Goal: Find specific page/section: Find specific page/section

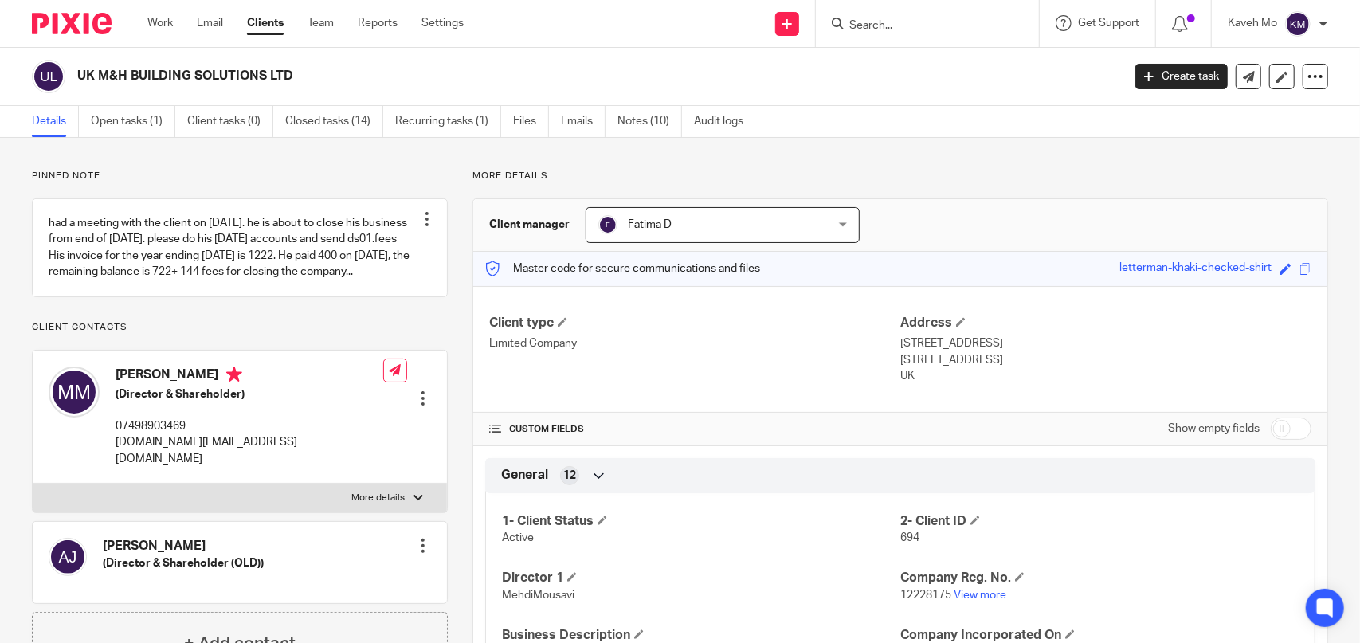
click at [652, 40] on div "Send new email Create task Add client Get Support Contact Support Help Document…" at bounding box center [924, 23] width 873 height 47
drag, startPoint x: 870, startPoint y: 33, endPoint x: 870, endPoint y: 21, distance: 12.0
click at [871, 31] on form at bounding box center [933, 24] width 170 height 20
paste input "ALDUFAIRI"
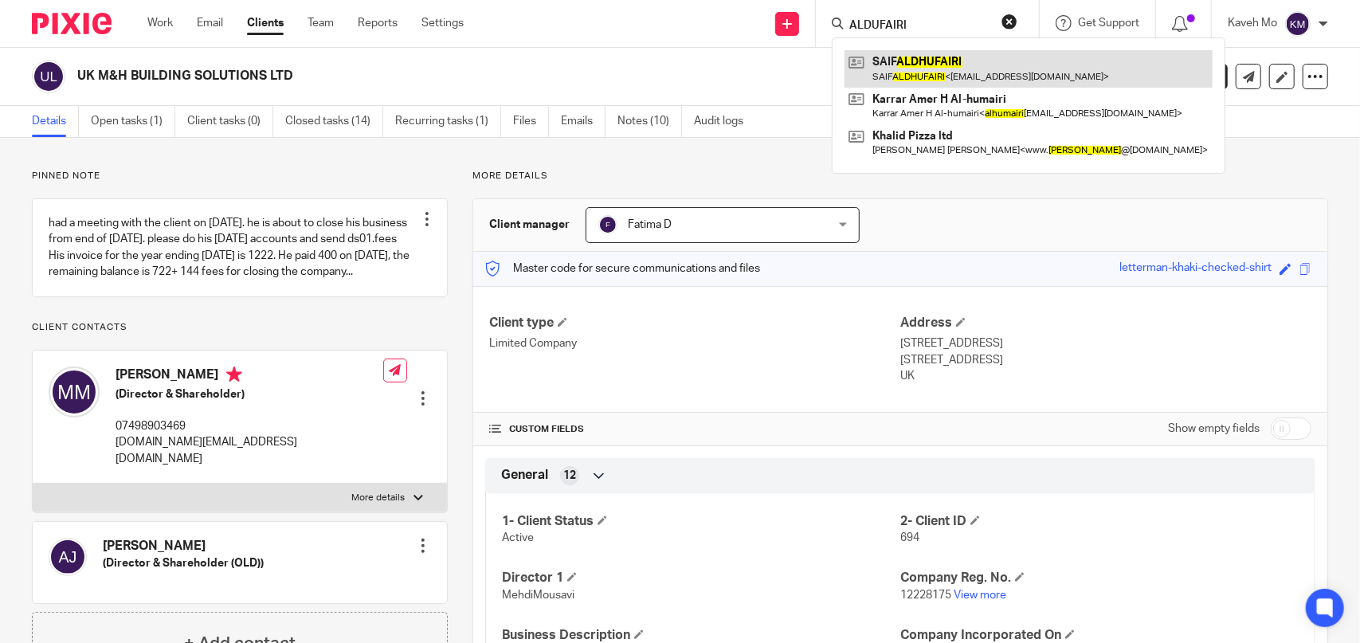
type input "ALDUFAIRI"
click at [901, 76] on link at bounding box center [1029, 68] width 368 height 37
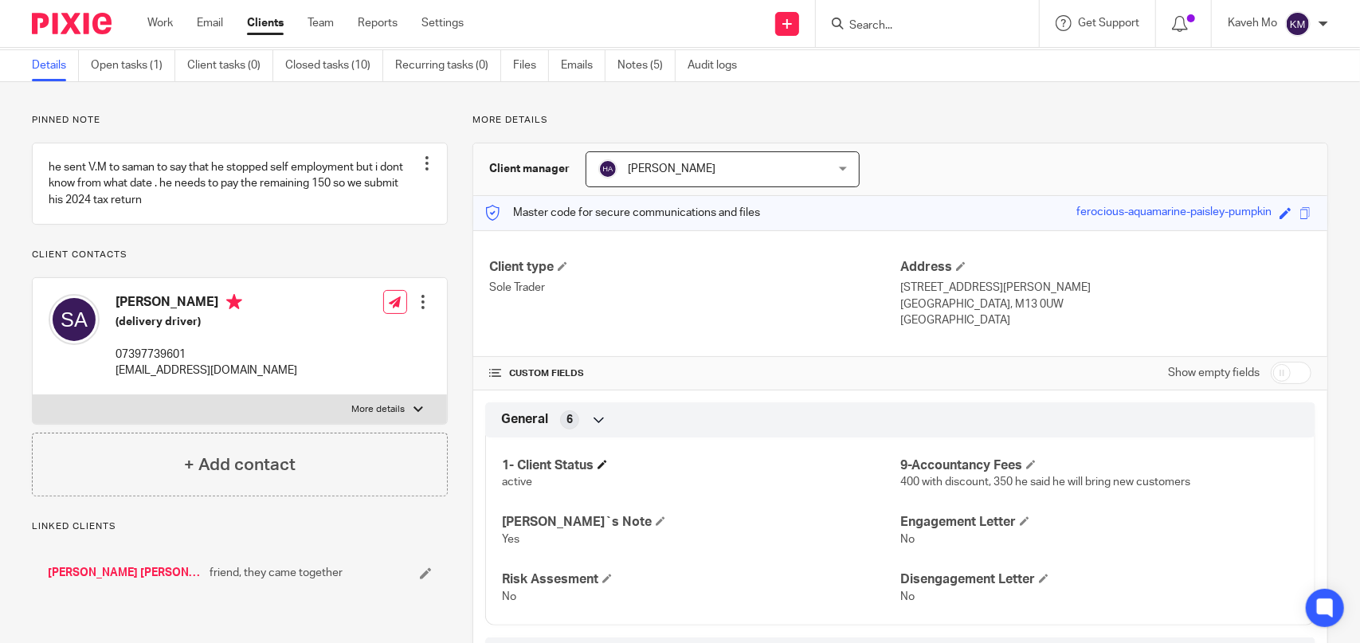
scroll to position [159, 0]
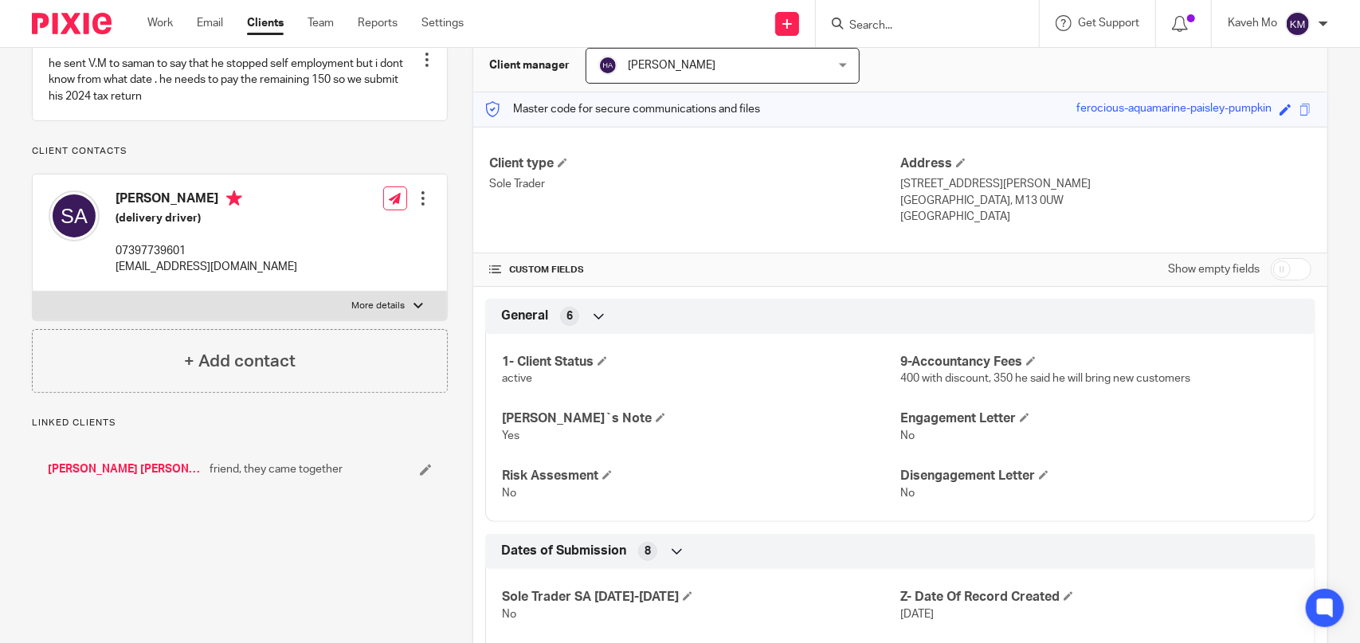
click at [353, 320] on label "More details" at bounding box center [240, 306] width 414 height 29
click at [33, 292] on input "More details" at bounding box center [32, 291] width 1 height 1
checkbox input "true"
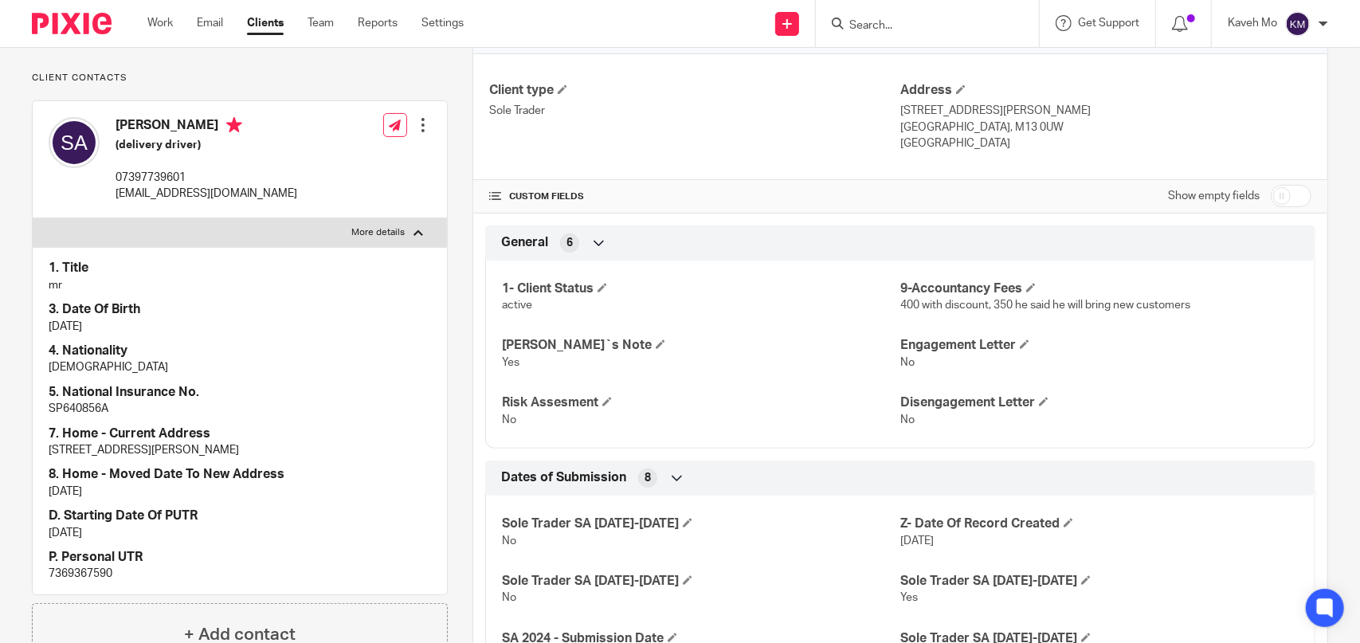
scroll to position [0, 0]
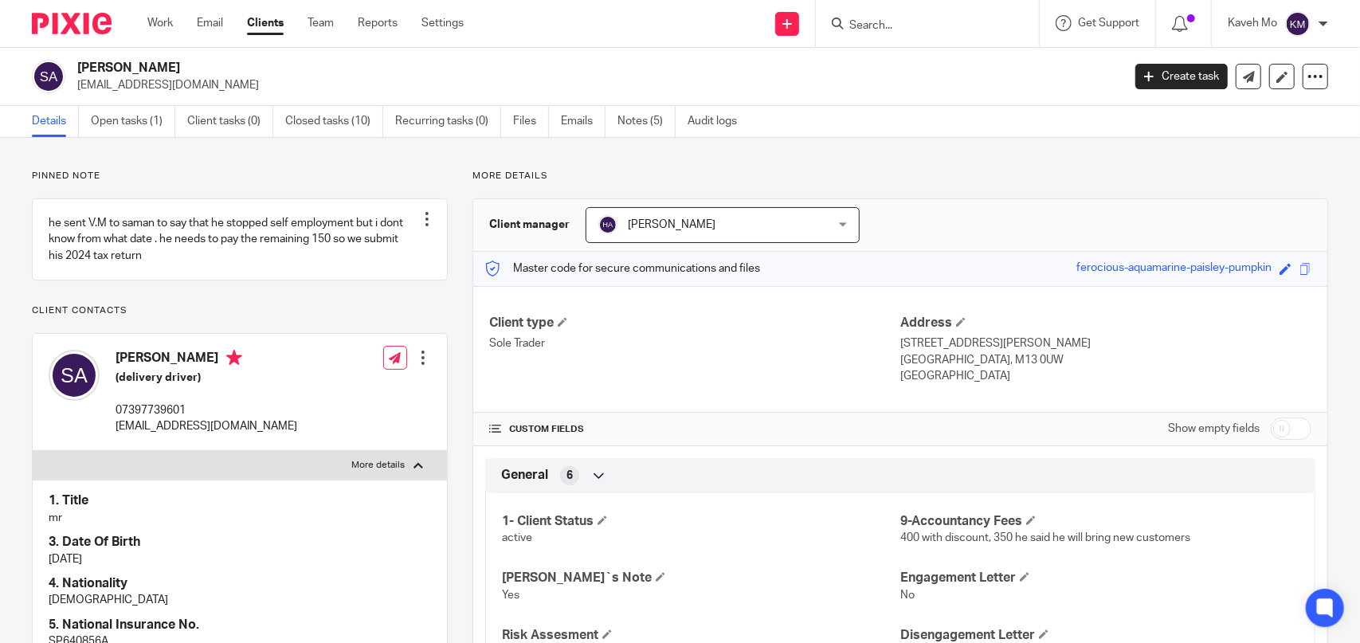
click at [866, 26] on input "Search" at bounding box center [919, 26] width 143 height 14
paste input "ALDUFAIRI"
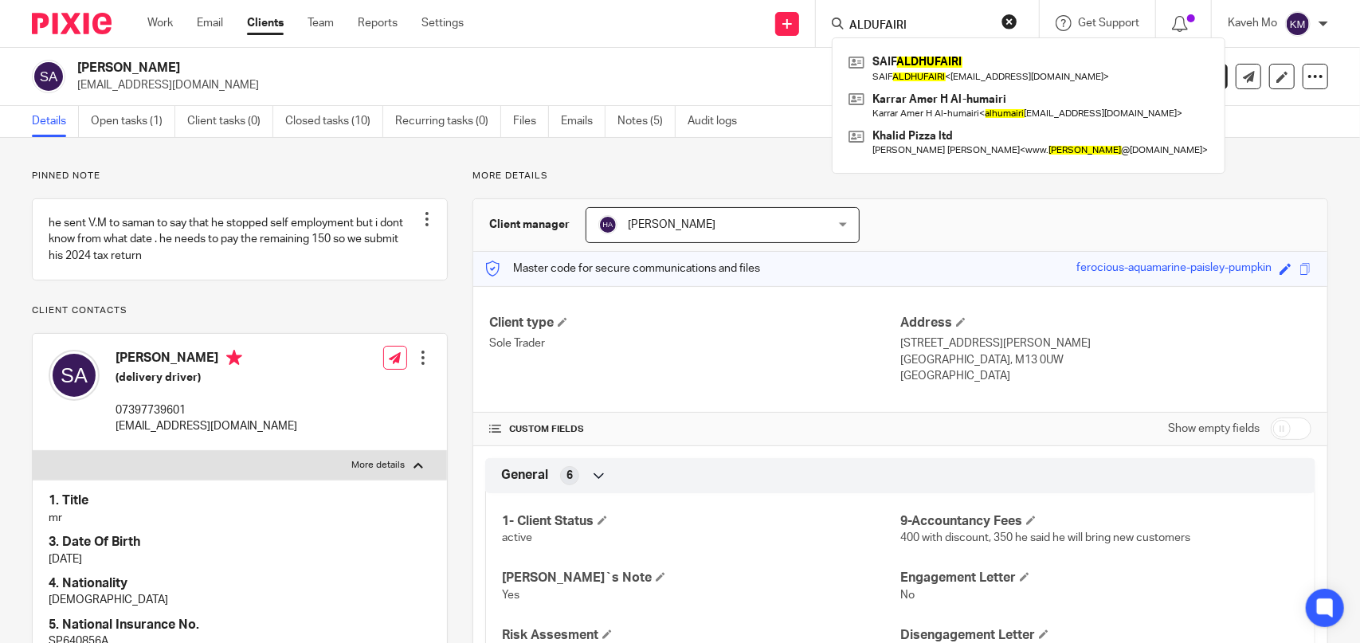
type input "ALDUFAIRI"
click at [591, 78] on p "[EMAIL_ADDRESS][DOMAIN_NAME]" at bounding box center [594, 85] width 1034 height 16
